Goal: Check status: Check status

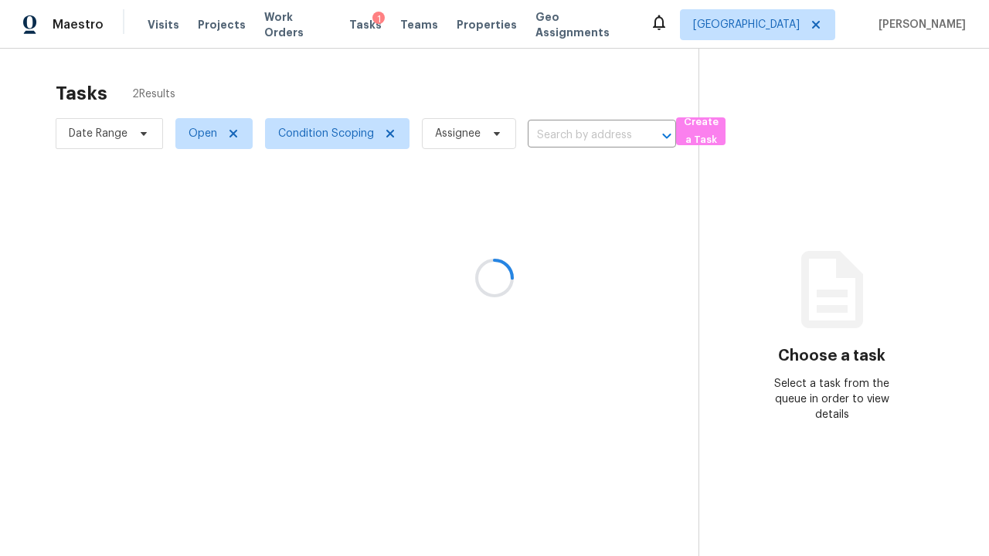
scroll to position [60, 0]
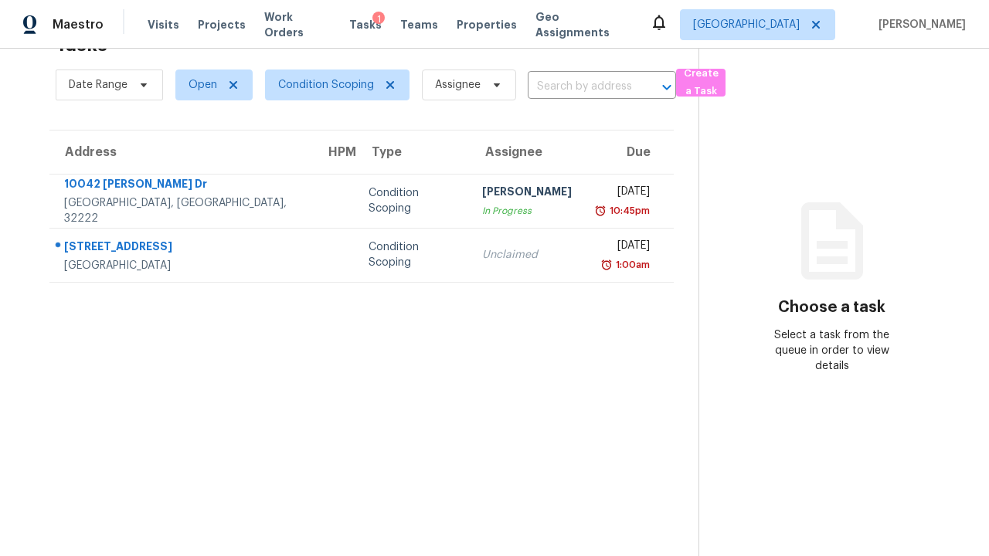
click at [207, 77] on span "Open" at bounding box center [202, 84] width 29 height 15
click at [208, 117] on label "Open" at bounding box center [208, 117] width 49 height 15
click at [194, 117] on input "Open" at bounding box center [189, 115] width 10 height 10
checkbox input "false"
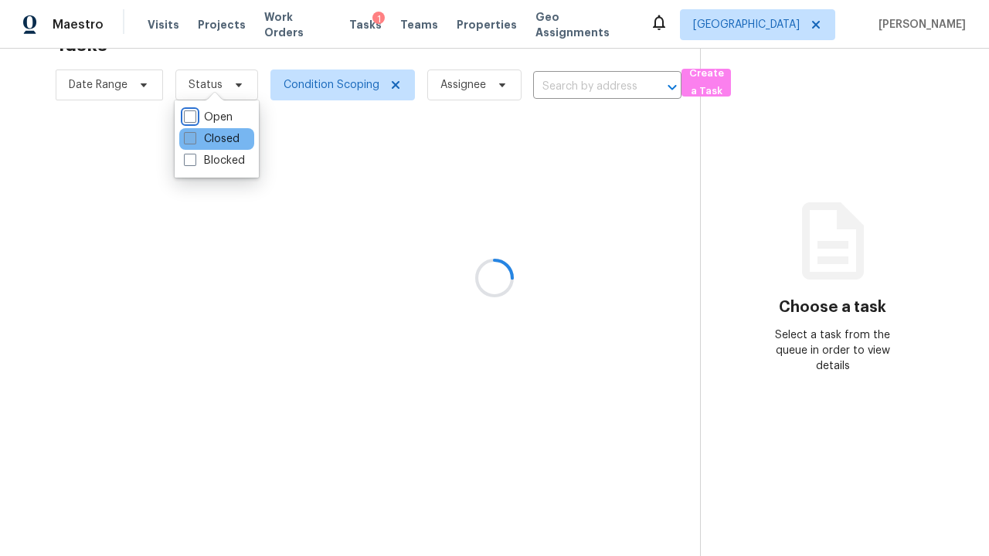
click at [211, 139] on label "Closed" at bounding box center [212, 138] width 56 height 15
click at [194, 139] on input "Closed" at bounding box center [189, 136] width 10 height 10
checkbox input "true"
click at [8, 8] on div at bounding box center [494, 278] width 989 height 556
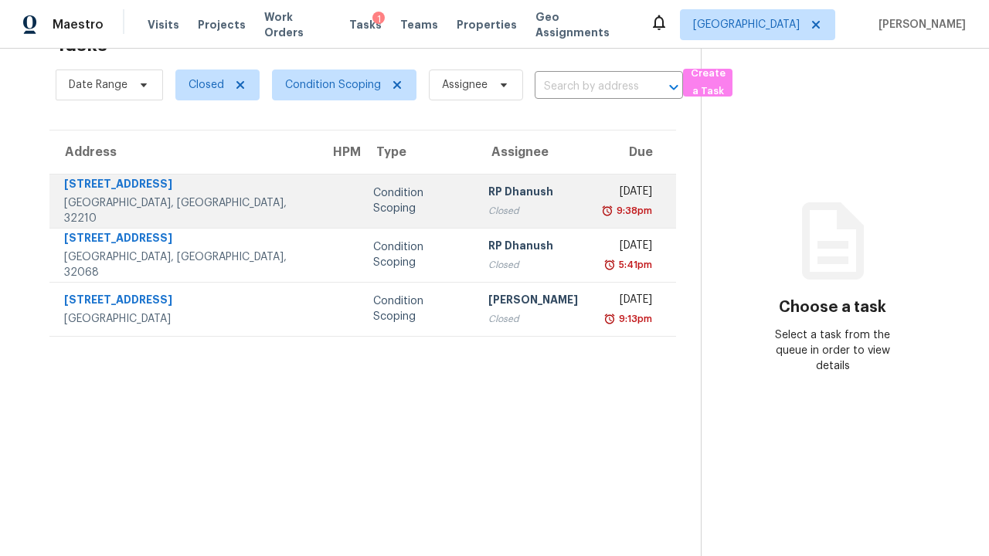
click at [373, 189] on div "Condition Scoping" at bounding box center [418, 200] width 90 height 31
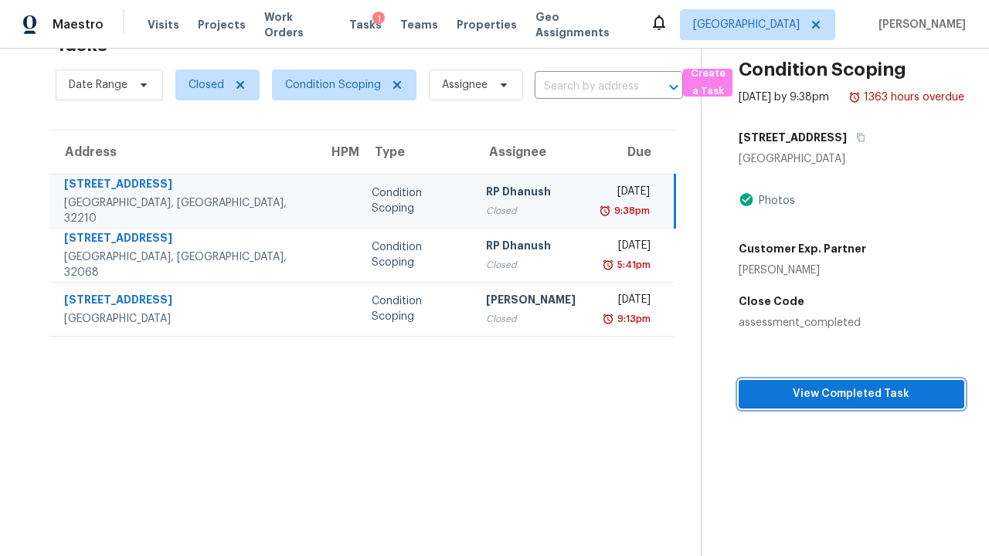
click at [840, 398] on span "View Completed Task" at bounding box center [851, 394] width 201 height 19
